Goal: Check status: Check status

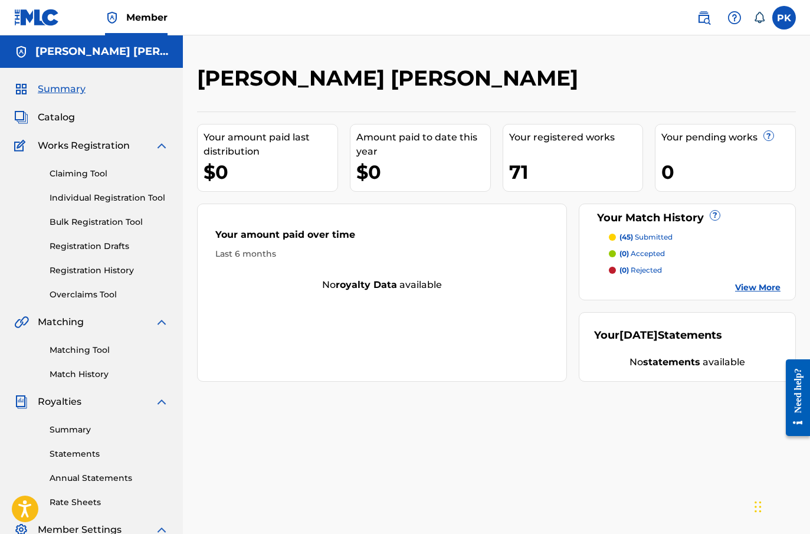
click at [61, 426] on link "Summary" at bounding box center [109, 430] width 119 height 12
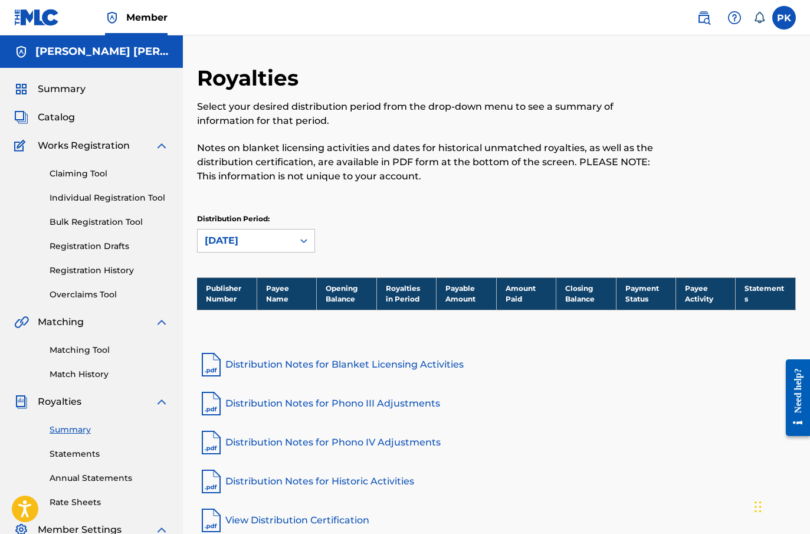
click at [60, 454] on link "Statements" at bounding box center [109, 454] width 119 height 12
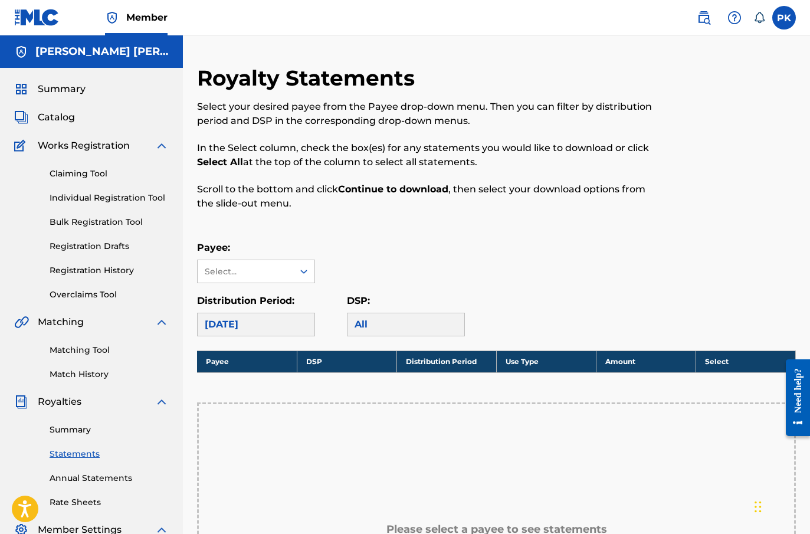
click at [79, 472] on link "Annual Statements" at bounding box center [109, 478] width 119 height 12
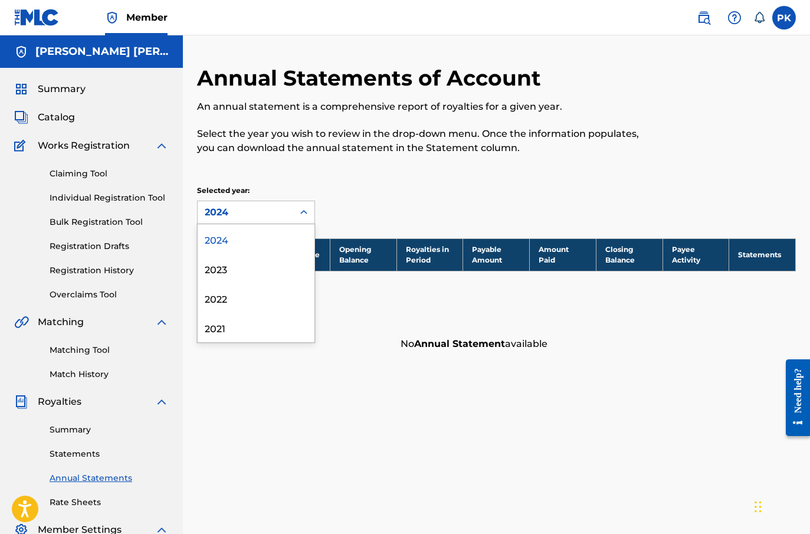
click at [231, 213] on div "2024" at bounding box center [245, 212] width 81 height 14
click at [228, 264] on div "2023" at bounding box center [256, 269] width 117 height 30
